Goal: Information Seeking & Learning: Learn about a topic

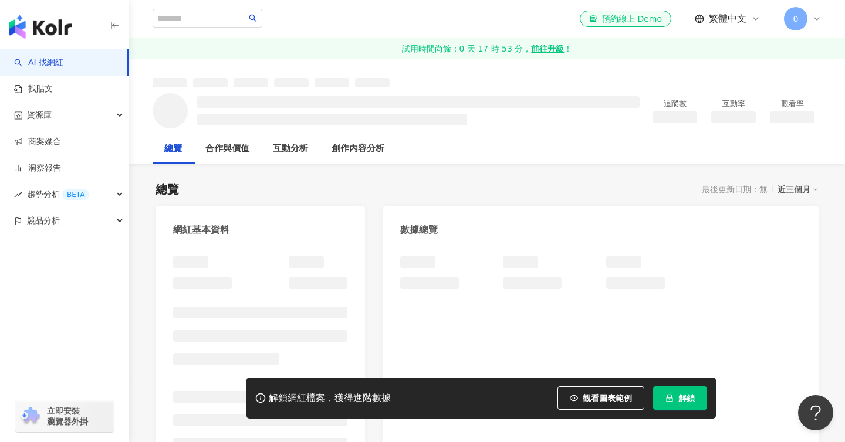
click at [685, 398] on span "解鎖" at bounding box center [686, 398] width 16 height 9
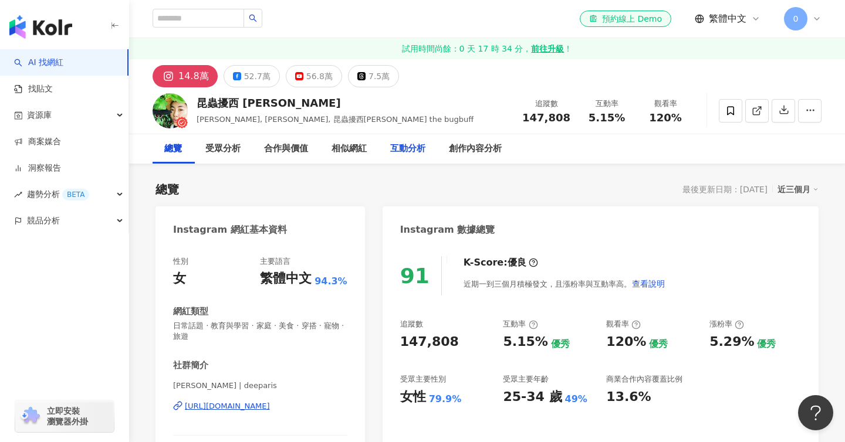
click at [395, 157] on div "互動分析" at bounding box center [407, 148] width 59 height 29
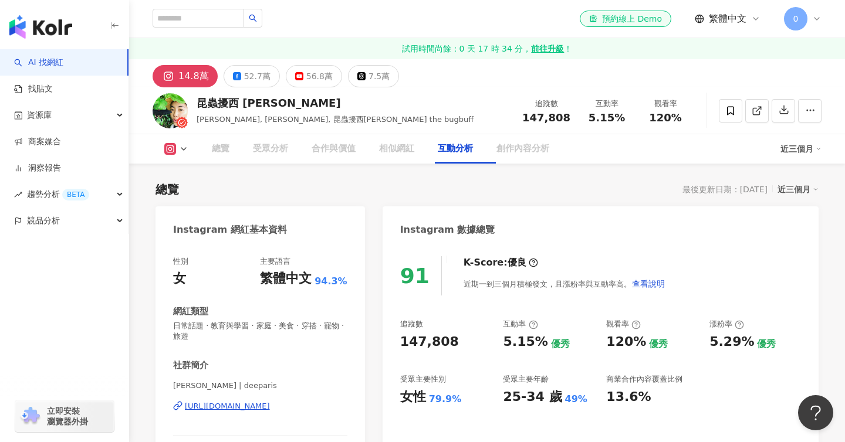
scroll to position [2359, 0]
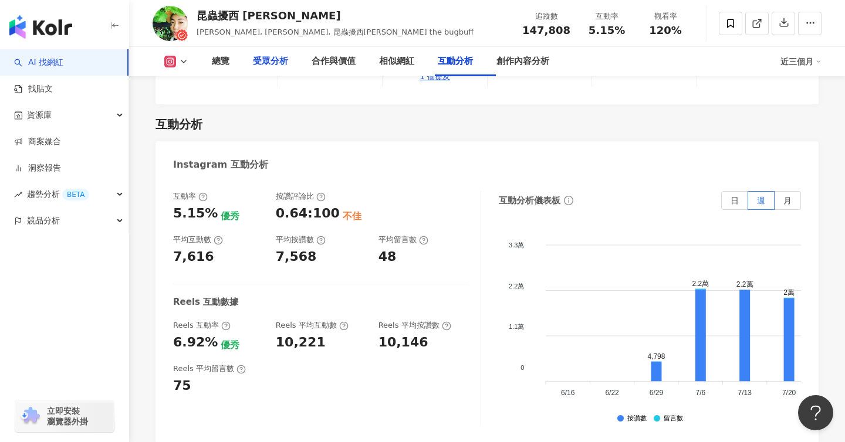
click at [265, 50] on div "受眾分析" at bounding box center [270, 61] width 59 height 29
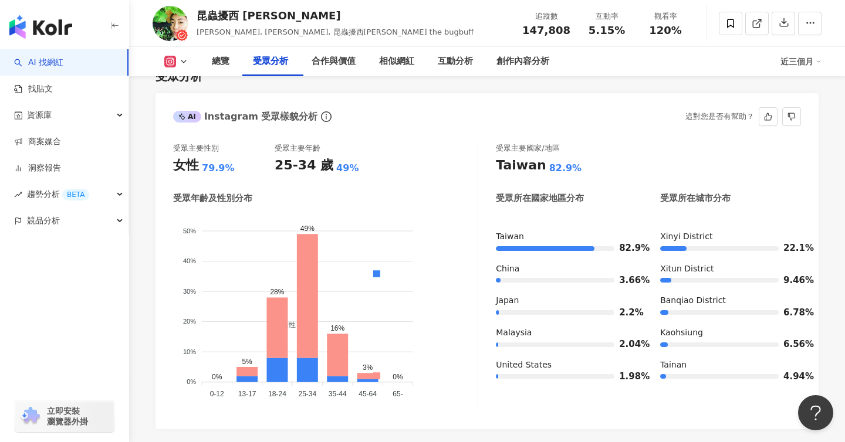
click at [244, 205] on div "受眾年齡及性別分布" at bounding box center [212, 198] width 79 height 12
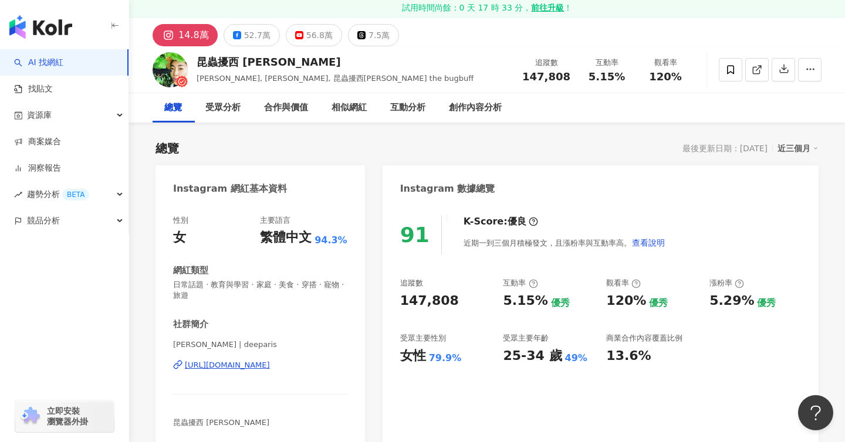
scroll to position [0, 0]
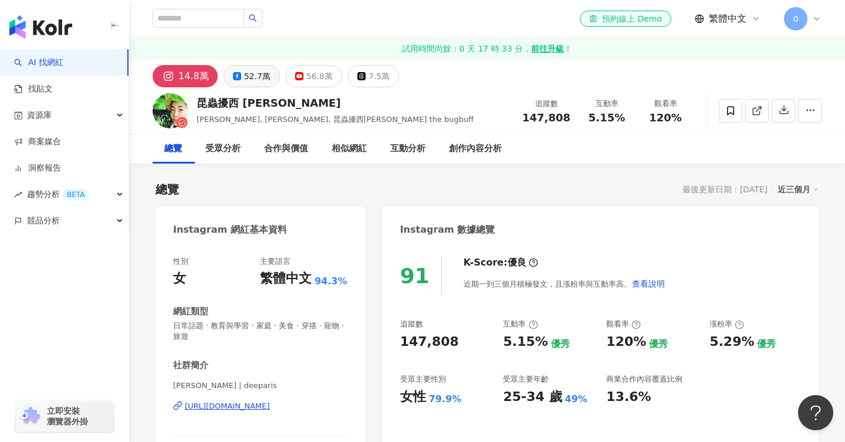
click at [255, 81] on div "52.7萬" at bounding box center [257, 76] width 26 height 16
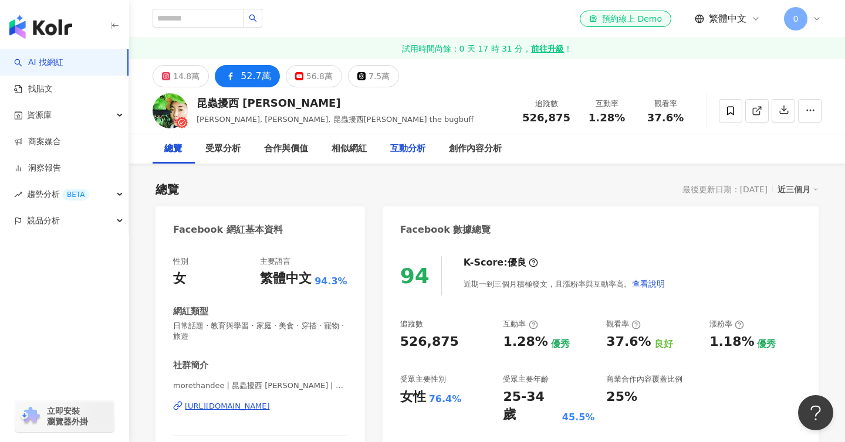
click at [399, 155] on div "互動分析" at bounding box center [407, 149] width 35 height 14
click at [311, 70] on div "56.8萬" at bounding box center [319, 76] width 26 height 16
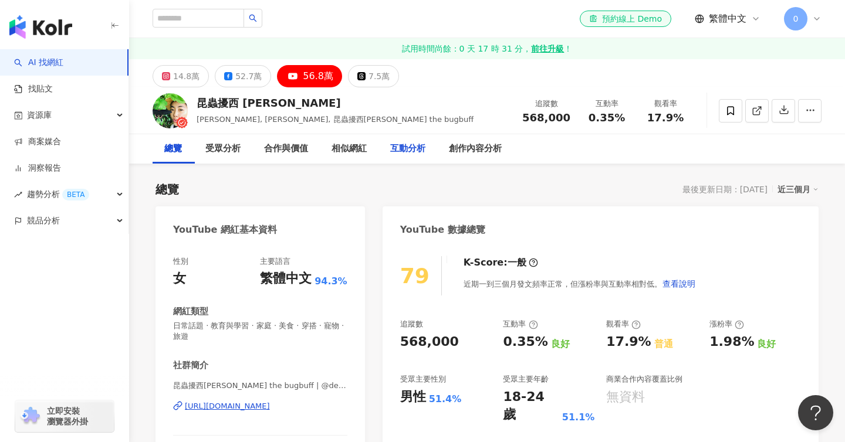
click at [424, 148] on div "互動分析" at bounding box center [407, 149] width 35 height 14
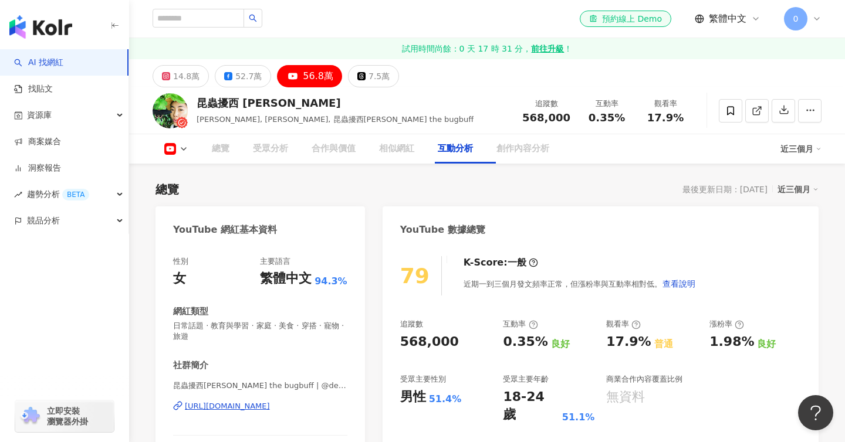
scroll to position [1881, 0]
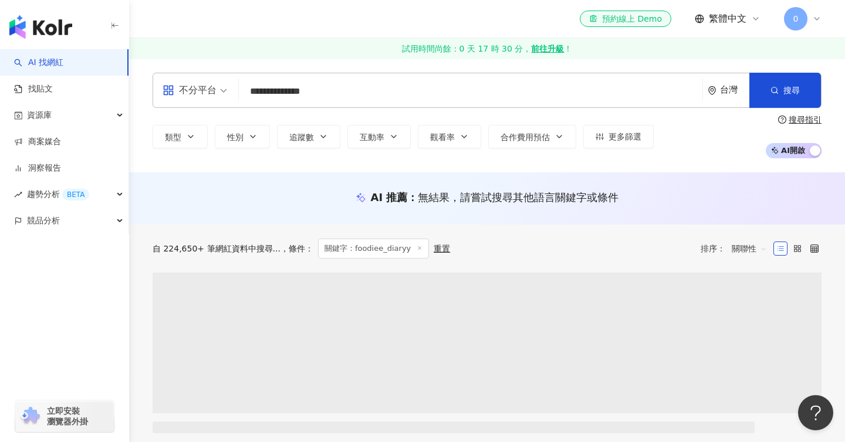
click at [381, 97] on input "**********" at bounding box center [470, 91] width 454 height 22
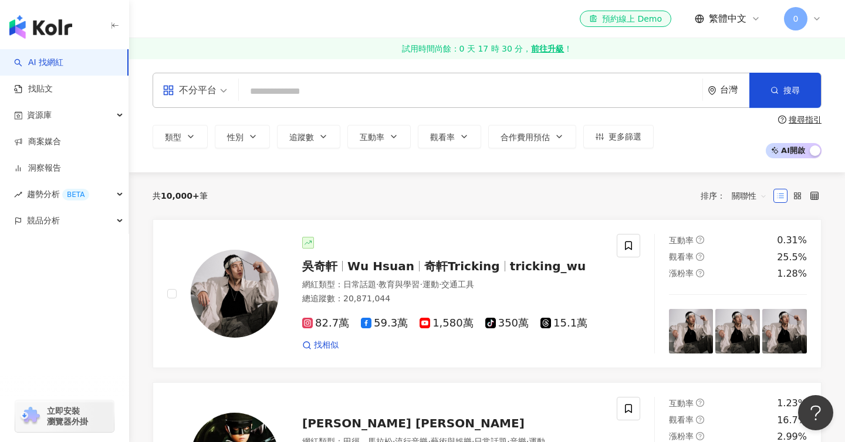
type input "**********"
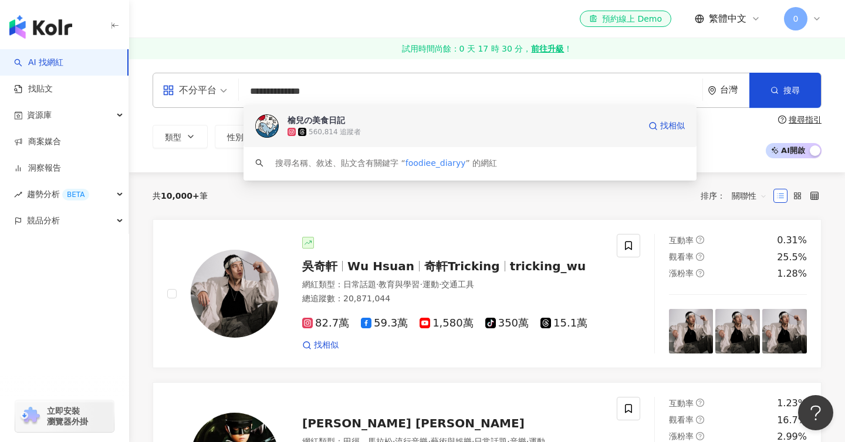
click at [311, 125] on div "榆兒の美食日記" at bounding box center [315, 120] width 57 height 12
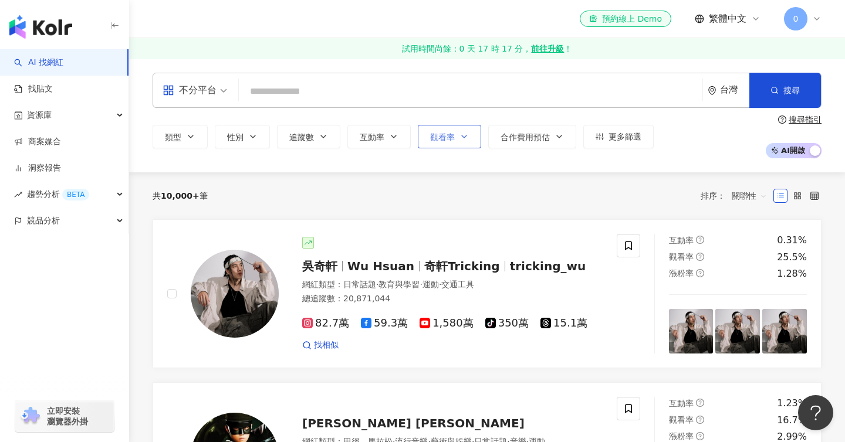
paste input "**********"
type input "**********"
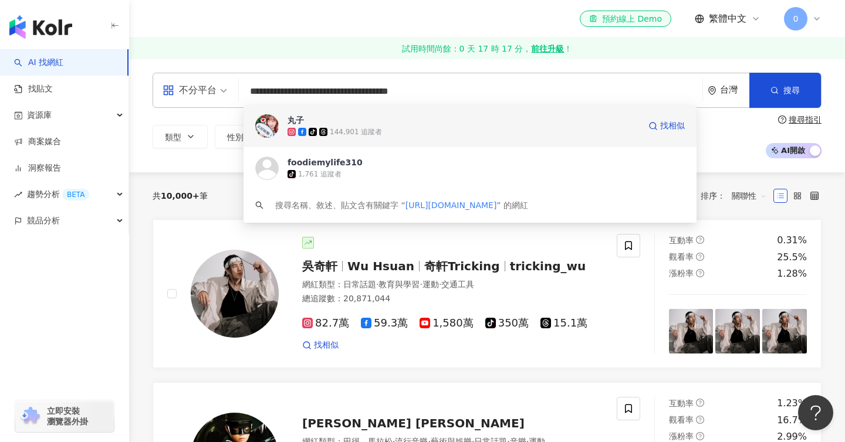
click at [343, 128] on div "144,901 追蹤者" at bounding box center [356, 132] width 52 height 10
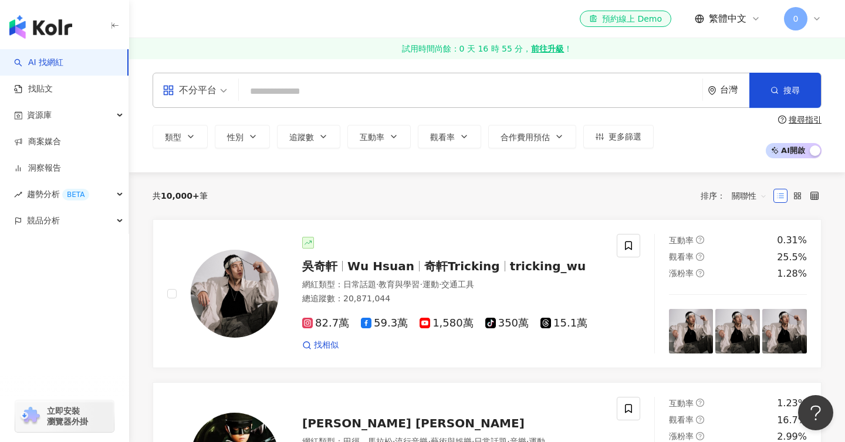
paste input "**********"
type input "**********"
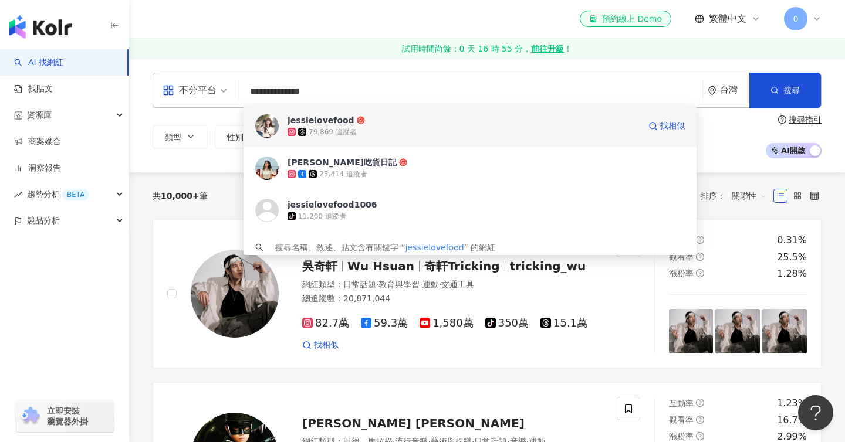
click at [383, 134] on div "79,869 追蹤者" at bounding box center [463, 132] width 352 height 12
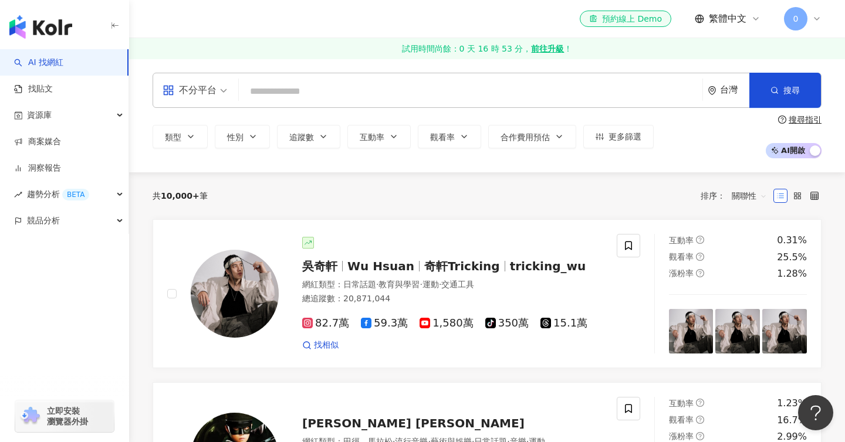
paste input "**********"
type input "**********"
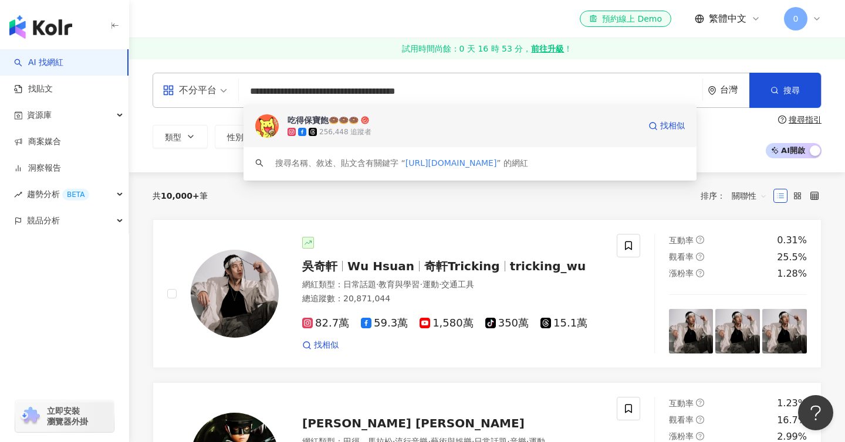
click at [345, 127] on div "256,448 追蹤者" at bounding box center [345, 132] width 52 height 10
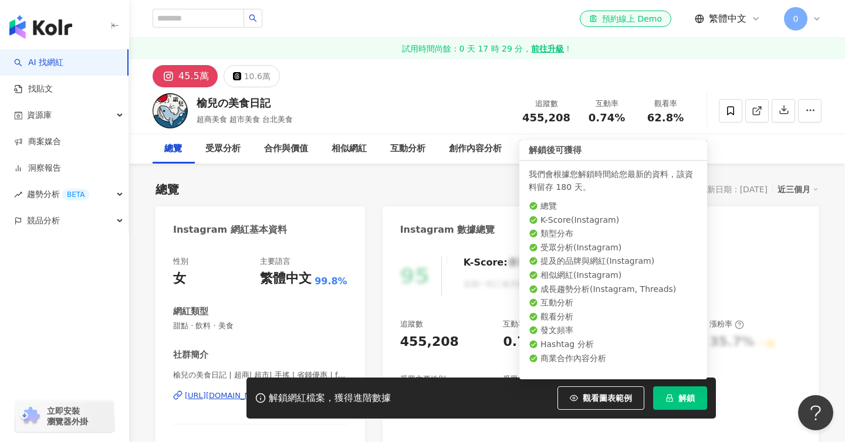
click at [656, 392] on button "解鎖" at bounding box center [680, 398] width 54 height 23
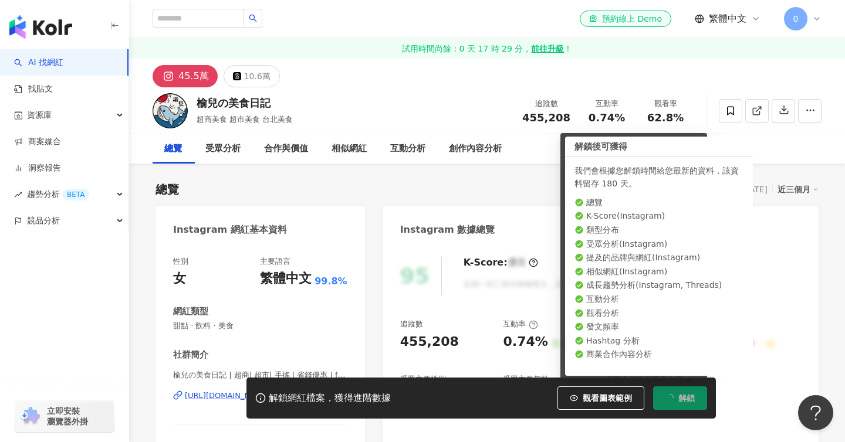
click at [656, 392] on button "解鎖" at bounding box center [680, 398] width 54 height 23
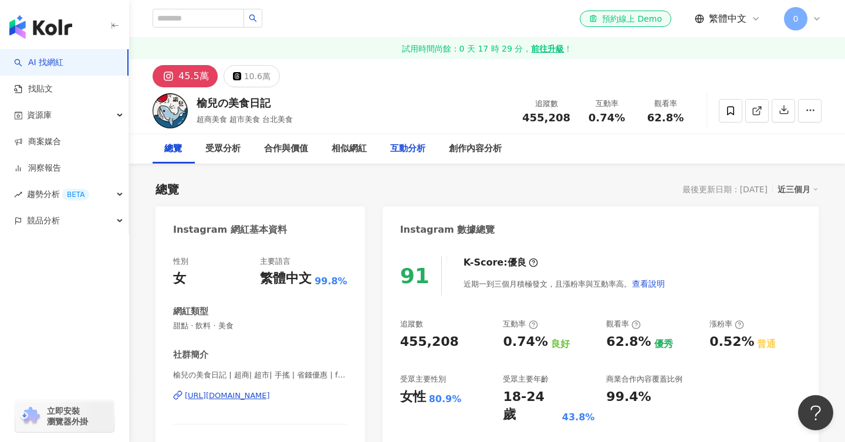
click at [417, 142] on div "互動分析" at bounding box center [407, 149] width 35 height 14
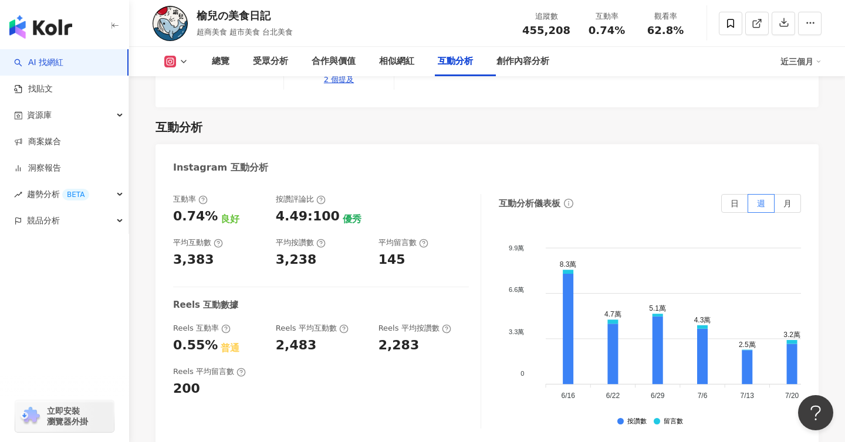
click at [638, 194] on div "互動分析儀表板 日 週 月 9.9萬 9.9萬 6.6萬 6.6萬 3.3萬 3.3萬 0 0 8.3萬 4.7萬 5.1萬 4.3萬 2.5萬 3.2萬 1…" at bounding box center [650, 311] width 302 height 235
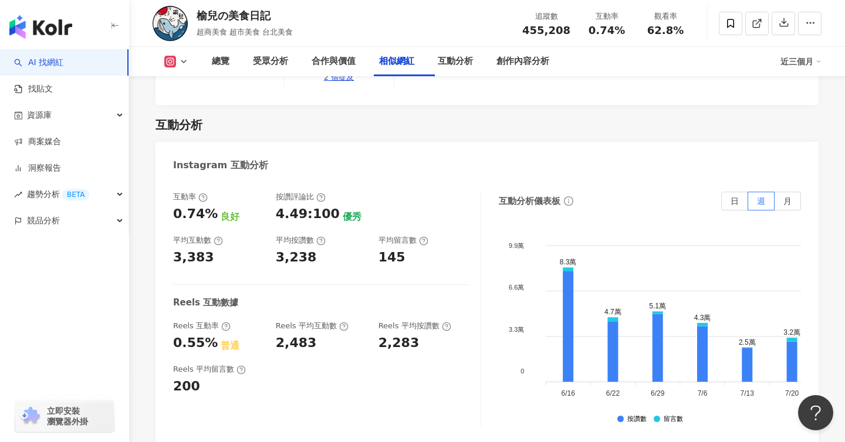
scroll to position [2249, 0]
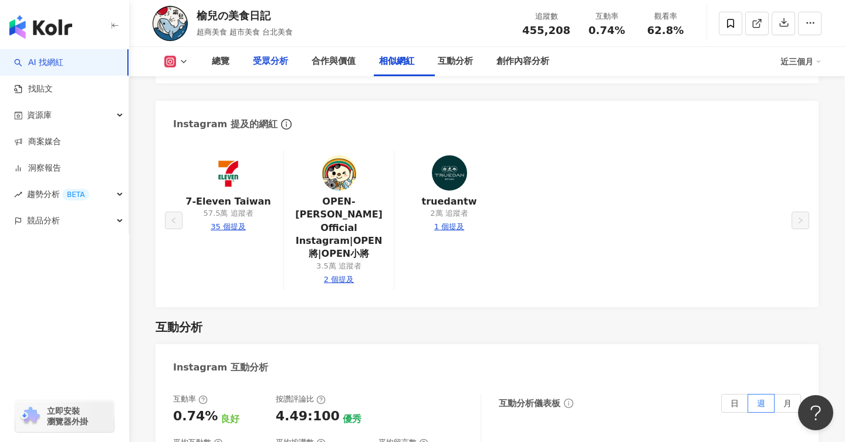
click at [258, 60] on div "受眾分析" at bounding box center [270, 62] width 35 height 14
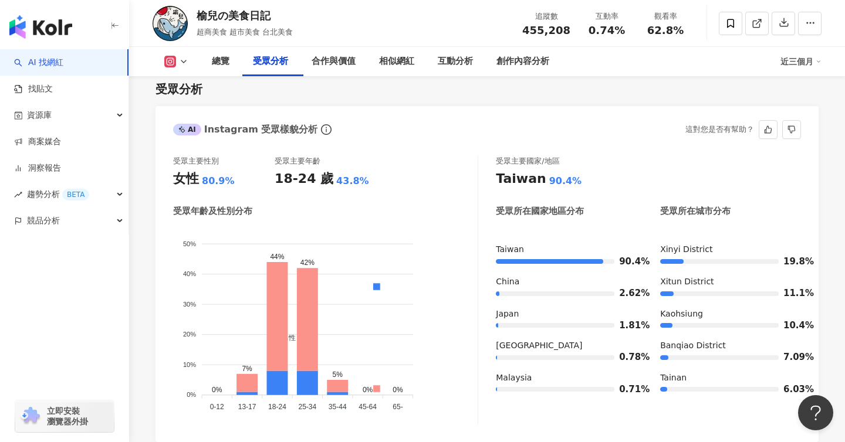
click at [357, 152] on div "受眾主要性別 女性 80.9% 受眾主要年齡 18-24 歲 43.8% 受眾年齡及性別分布 男性 女性 50% 50% 40% 40% 30% 30% 20…" at bounding box center [486, 292] width 663 height 297
click at [499, 130] on div "AI Instagram 受眾樣貌分析 這對您是否有幫助？" at bounding box center [486, 125] width 663 height 38
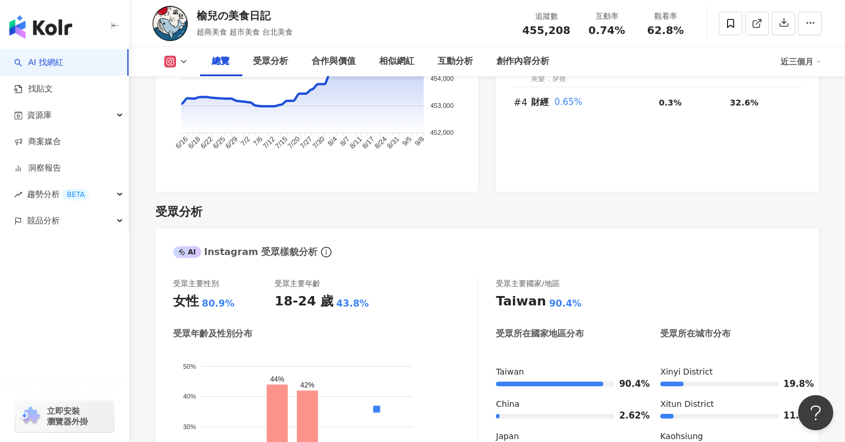
scroll to position [0, 0]
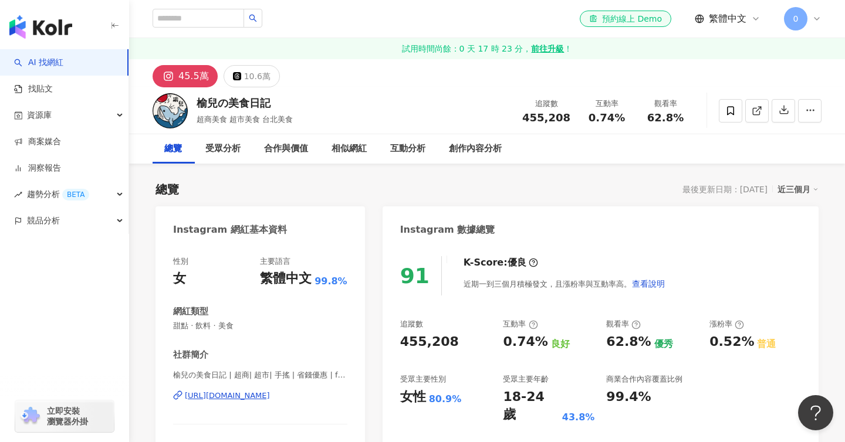
click at [214, 106] on div "榆兒の美食日記" at bounding box center [245, 103] width 96 height 15
copy div "榆兒の美食日記"
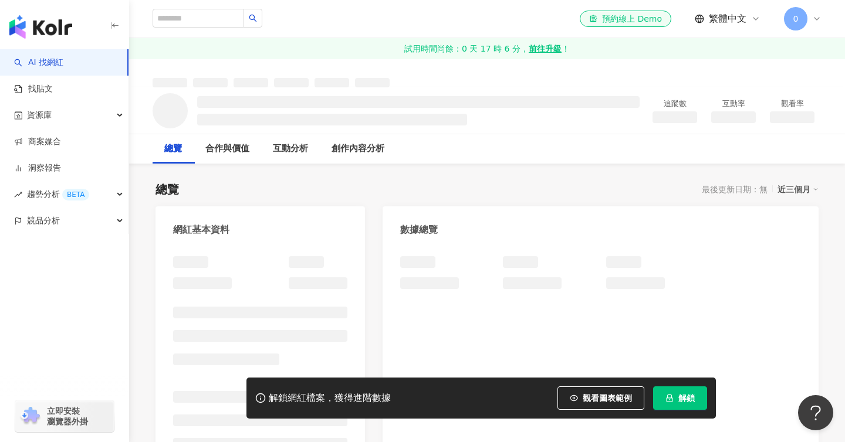
click at [674, 393] on button "解鎖" at bounding box center [680, 398] width 54 height 23
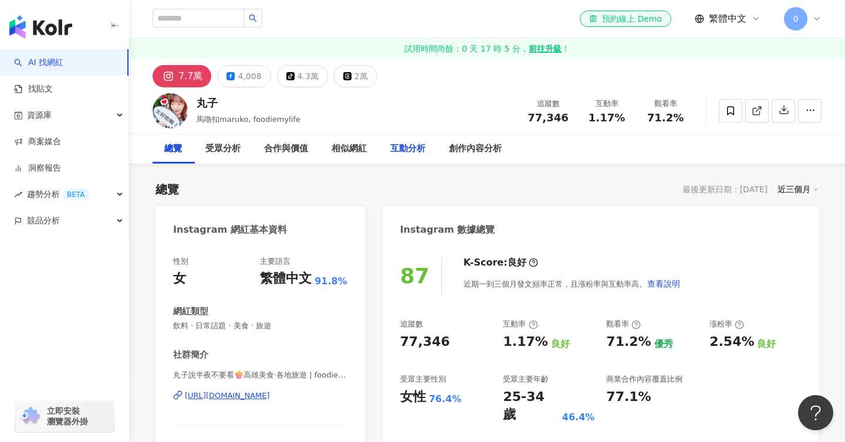
click at [397, 151] on div "互動分析" at bounding box center [407, 148] width 59 height 29
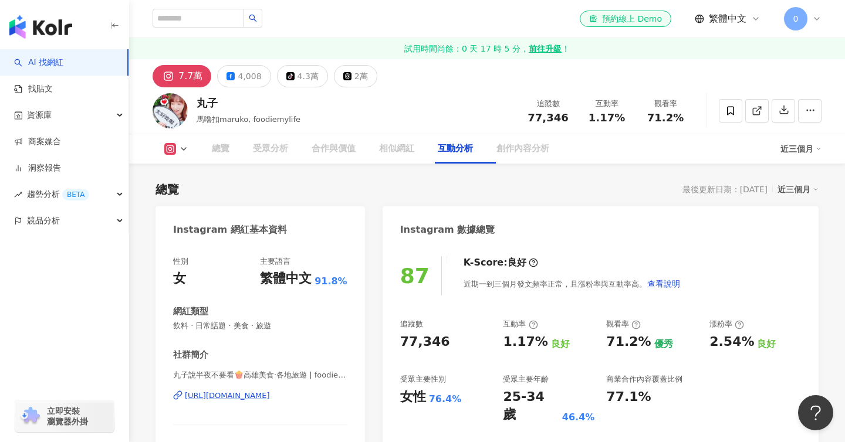
scroll to position [2381, 0]
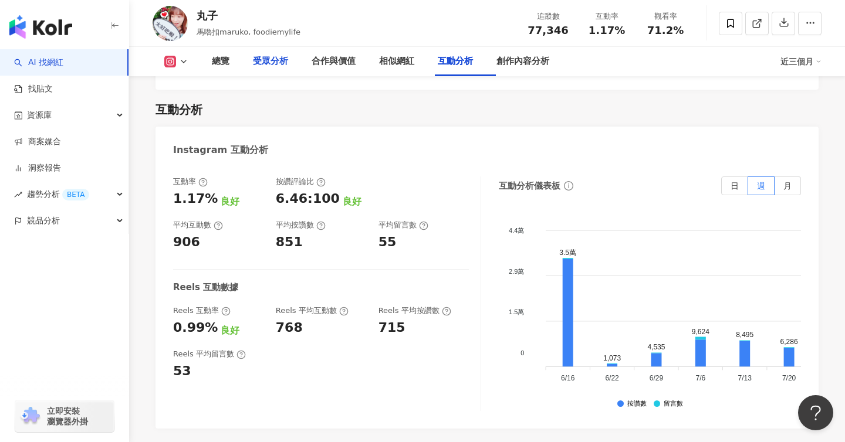
click at [270, 61] on div "受眾分析" at bounding box center [270, 62] width 35 height 14
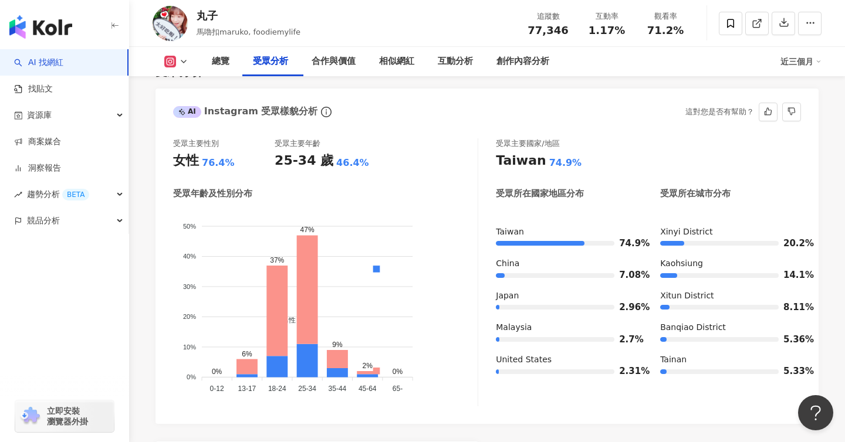
click at [338, 232] on div "受眾年齡及性別分布 男性 女性 50% 50% 40% 40% 30% 30% 20% 20% 10% 10% 0% 0% 0% 6% 37% 47% 9% …" at bounding box center [325, 297] width 304 height 219
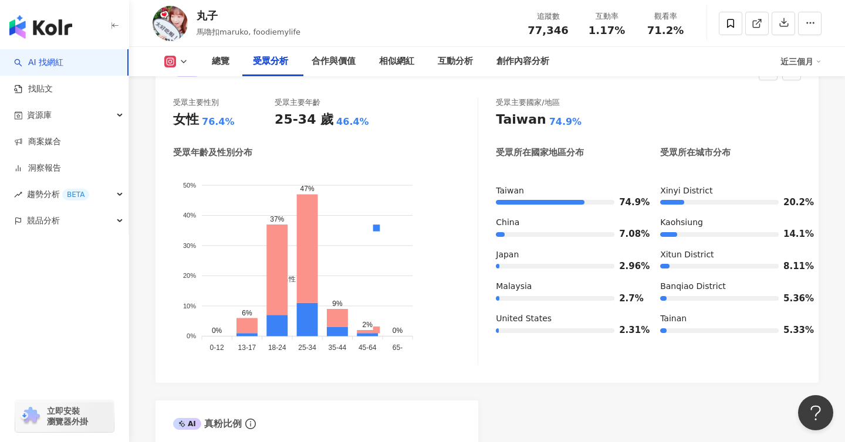
scroll to position [1097, 0]
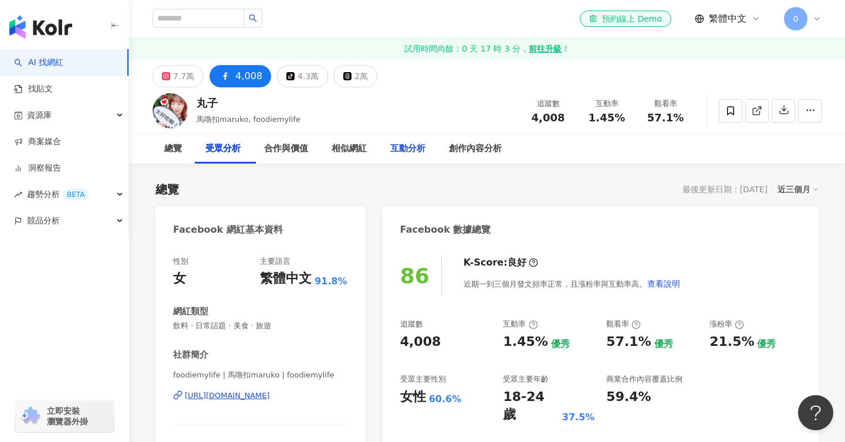
click at [422, 146] on div "互動分析" at bounding box center [407, 149] width 35 height 14
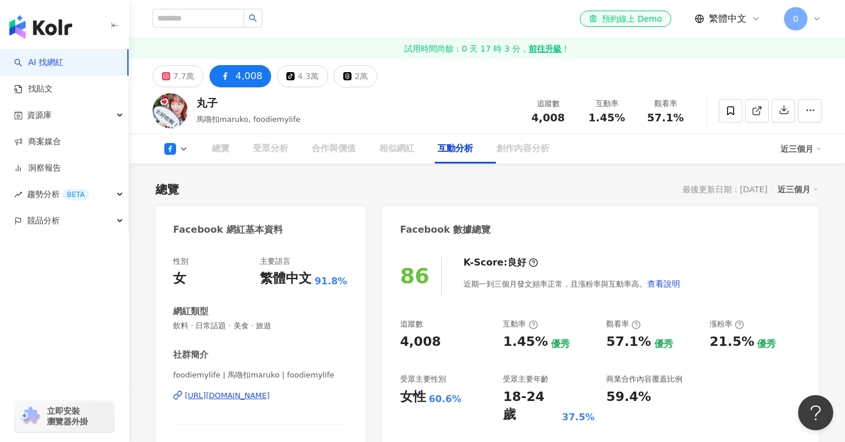
scroll to position [1902, 0]
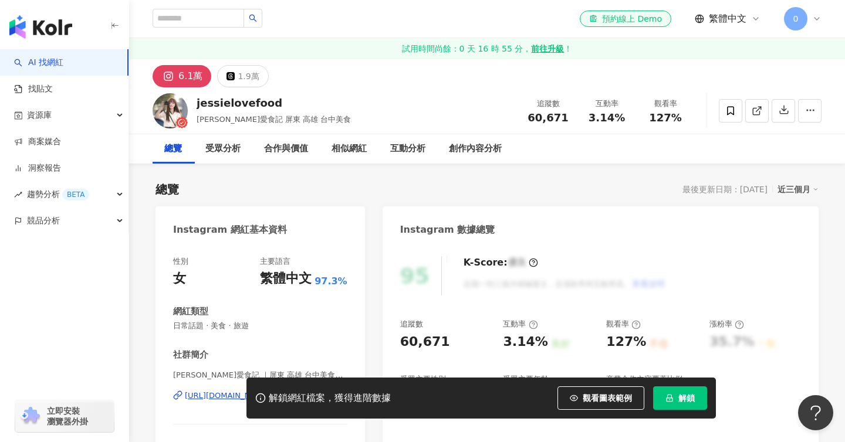
click at [661, 402] on button "解鎖" at bounding box center [680, 398] width 54 height 23
click at [422, 147] on div "互動分析" at bounding box center [407, 149] width 35 height 14
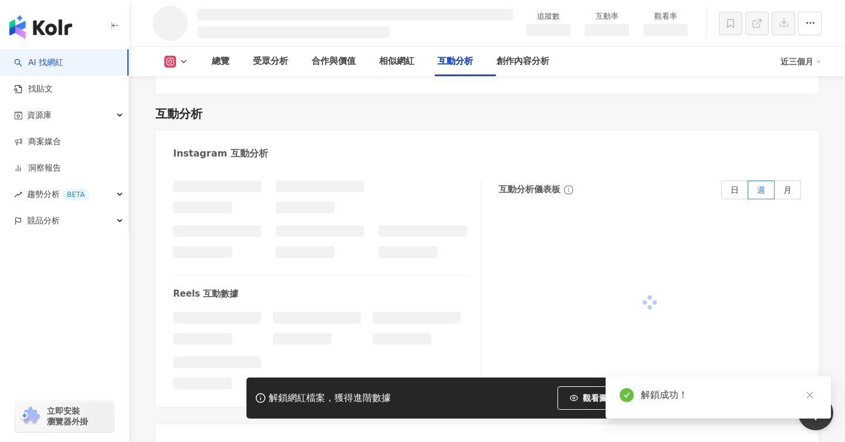
scroll to position [2014, 0]
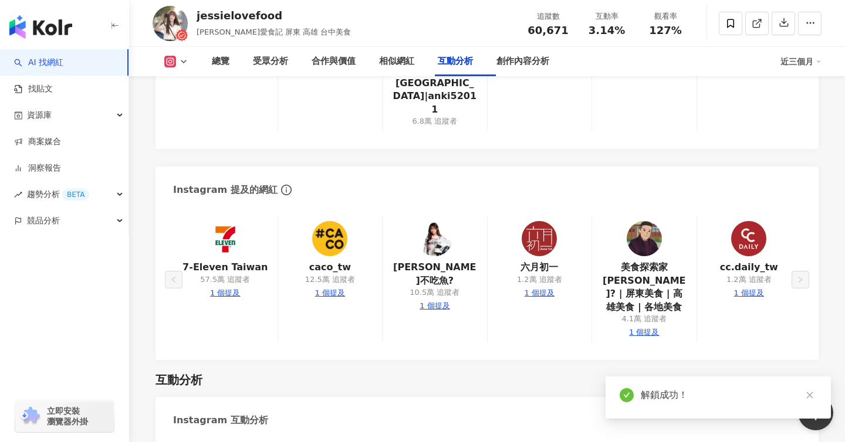
scroll to position [2184, 0]
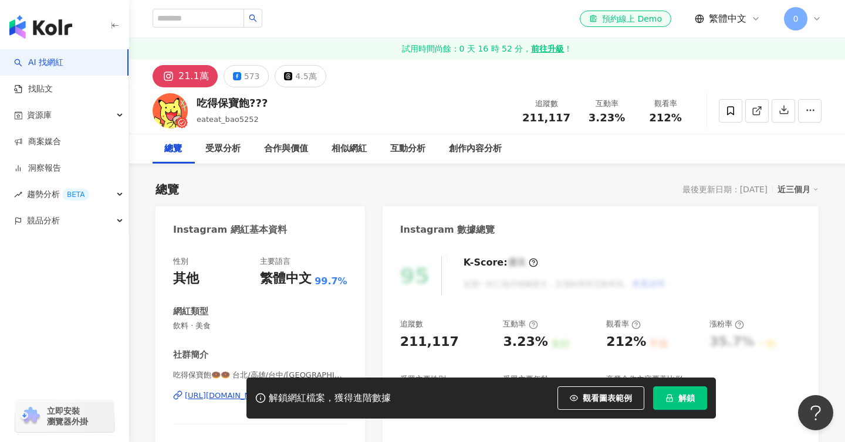
click at [653, 411] on div "解鎖網紅檔案，獲得進階數據 觀看圖表範例 解鎖" at bounding box center [480, 398] width 469 height 41
click at [666, 396] on icon "lock" at bounding box center [669, 398] width 8 height 8
click at [671, 398] on button "解鎖" at bounding box center [680, 398] width 54 height 23
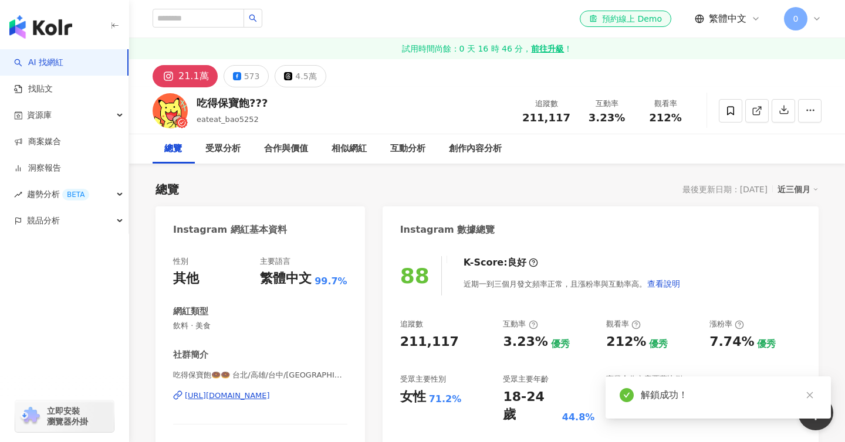
scroll to position [107, 0]
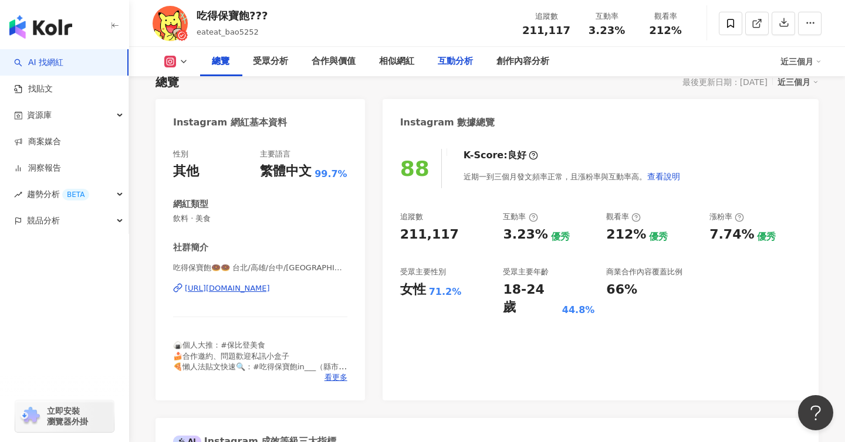
click at [467, 72] on div "互動分析" at bounding box center [455, 61] width 59 height 29
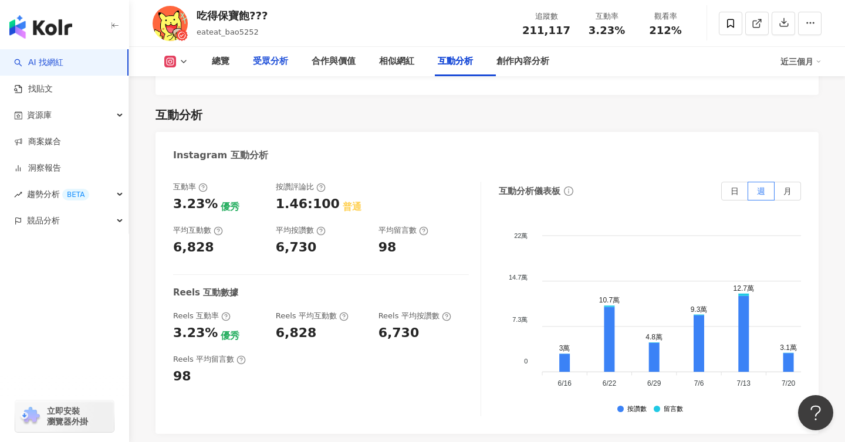
click at [274, 64] on div "受眾分析" at bounding box center [270, 62] width 35 height 14
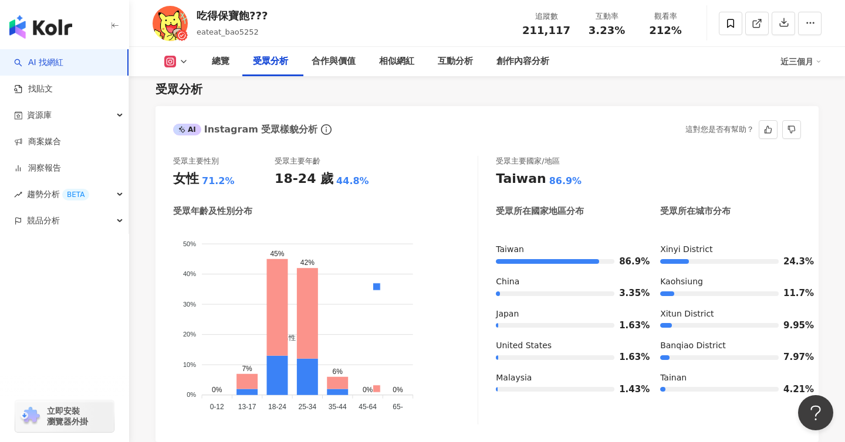
click at [330, 276] on foreignobject "男性 女性" at bounding box center [325, 320] width 304 height 189
click at [232, 60] on div "總覽" at bounding box center [220, 61] width 41 height 29
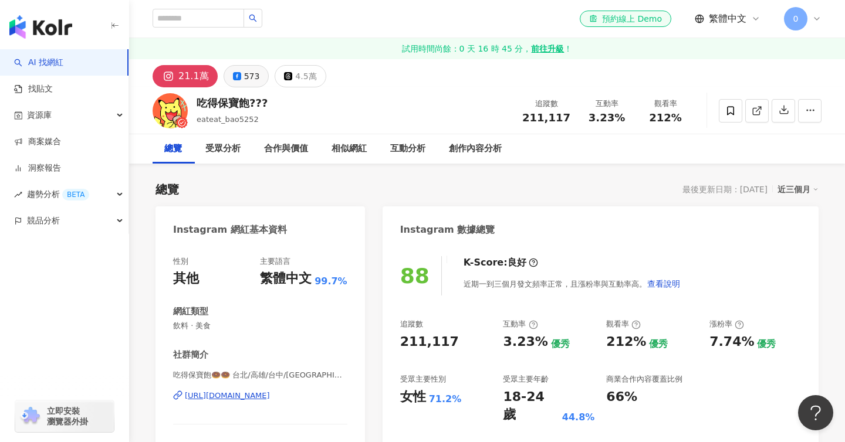
click at [239, 66] on button "573" at bounding box center [246, 76] width 46 height 22
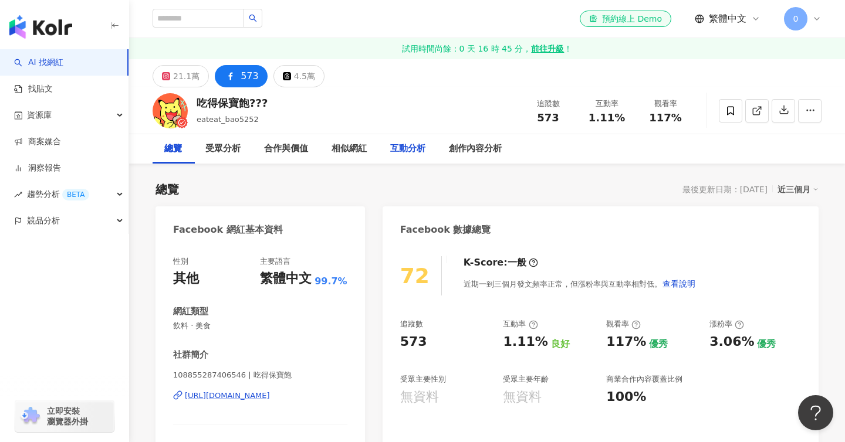
click at [424, 146] on div "互動分析" at bounding box center [407, 149] width 35 height 14
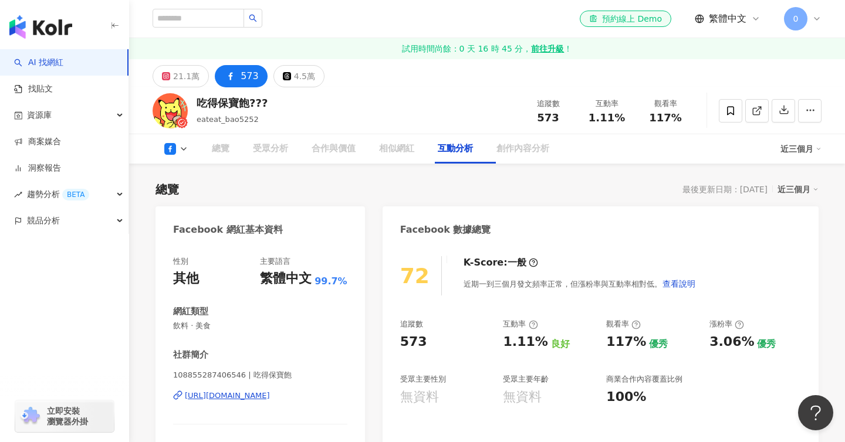
scroll to position [1791, 0]
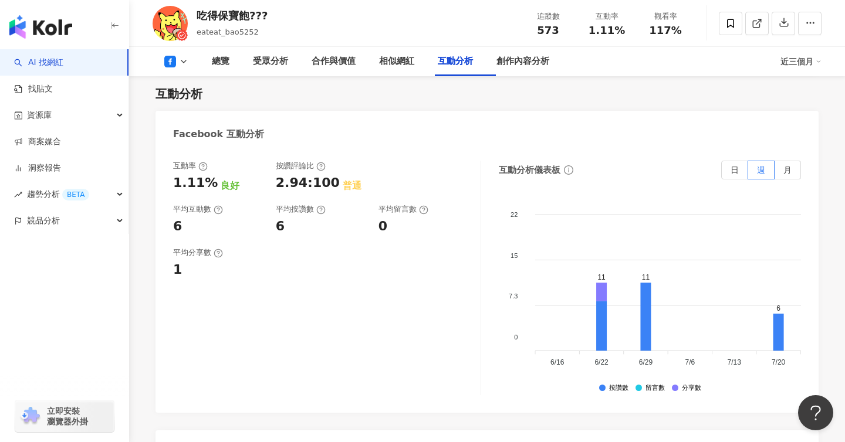
click at [343, 184] on div "普通" at bounding box center [352, 185] width 19 height 13
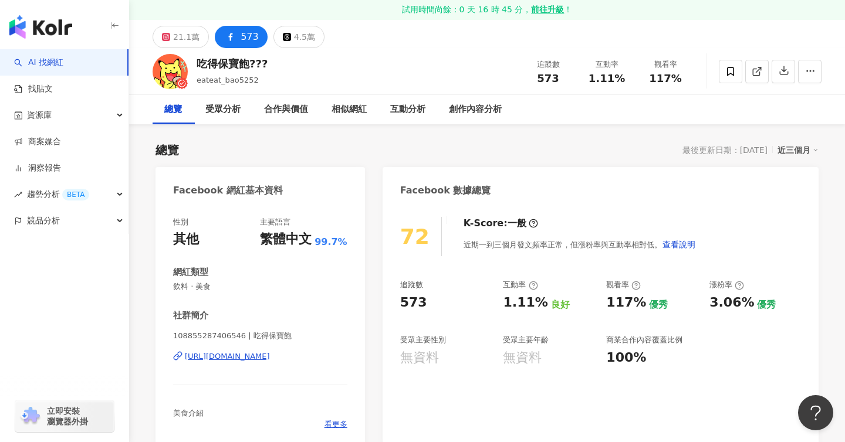
scroll to position [0, 0]
